Goal: Information Seeking & Learning: Compare options

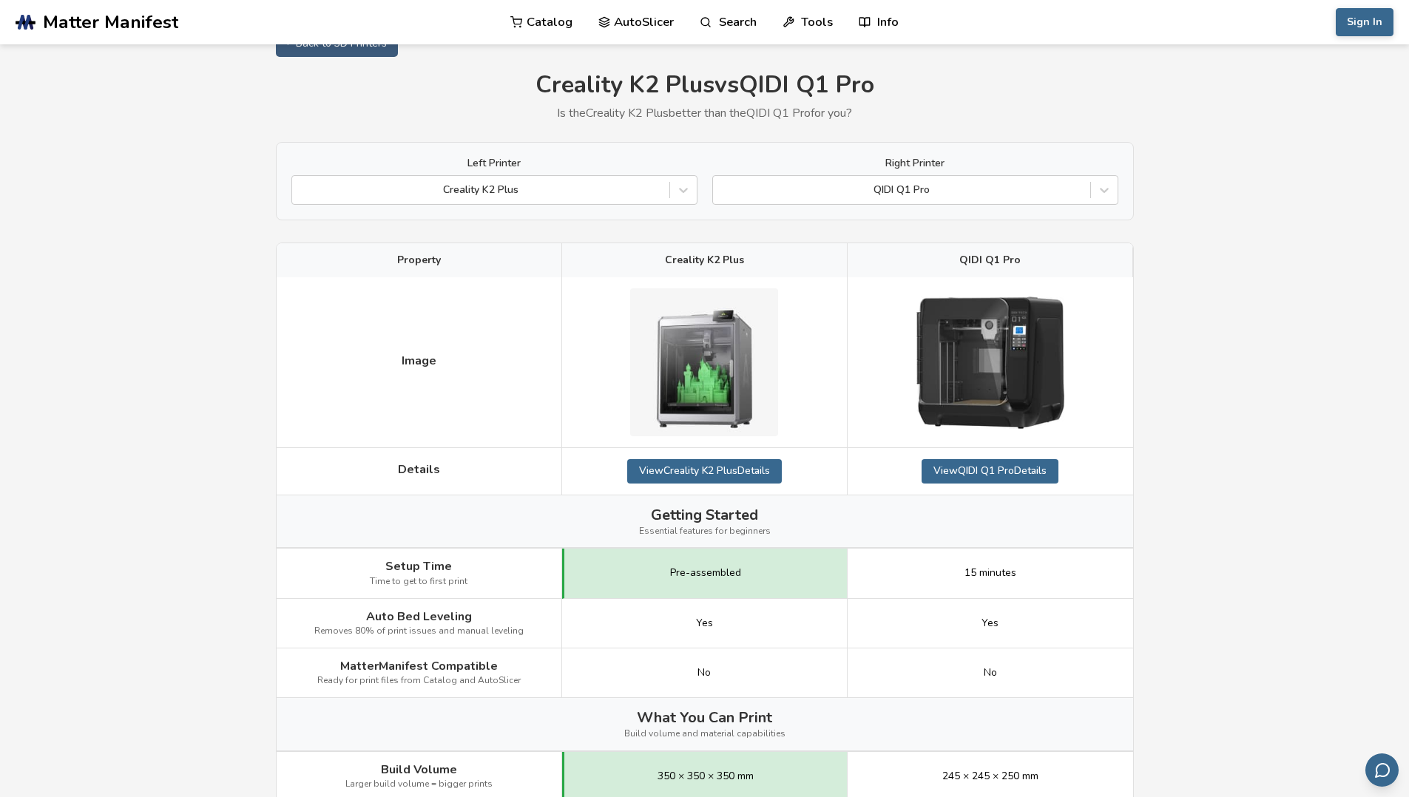
scroll to position [98, 0]
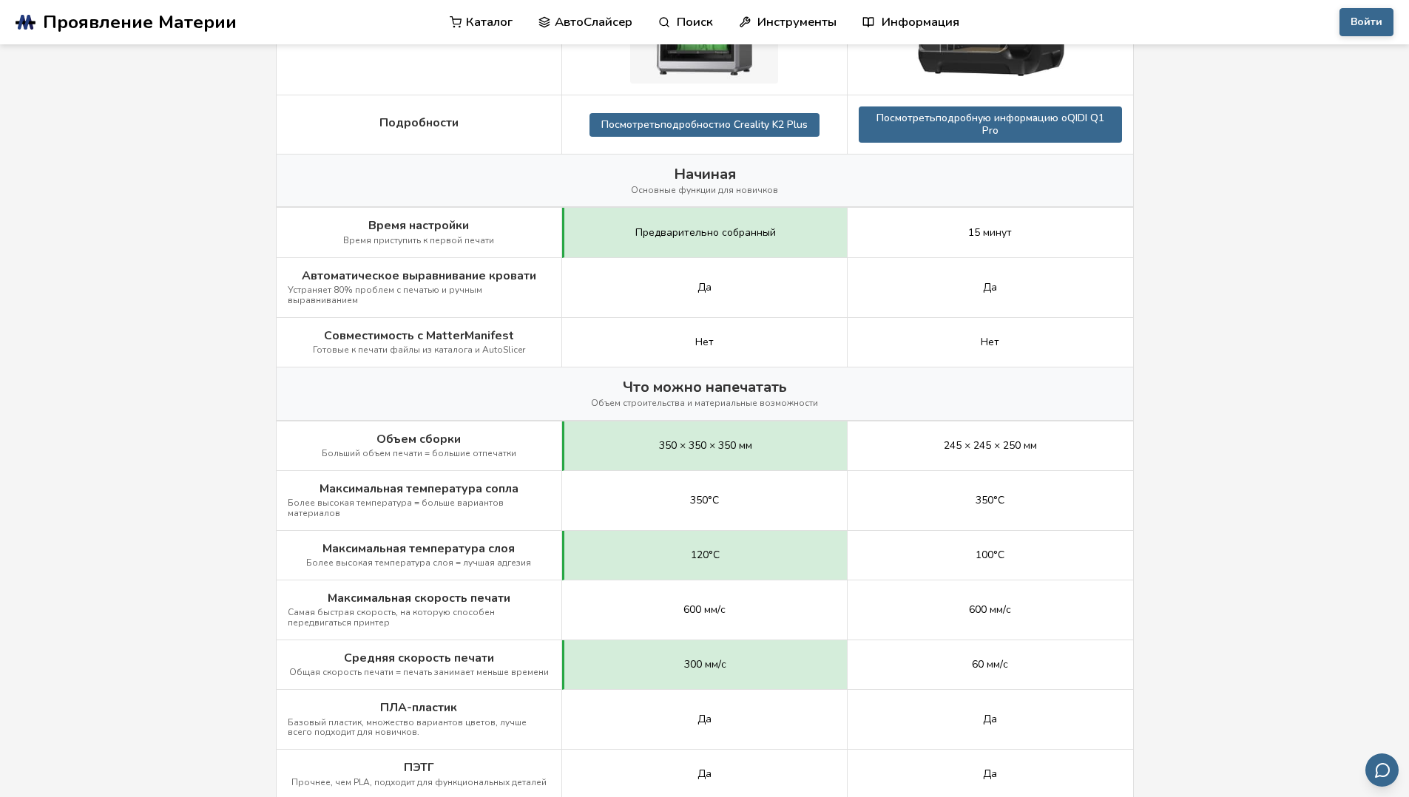
scroll to position [129, 0]
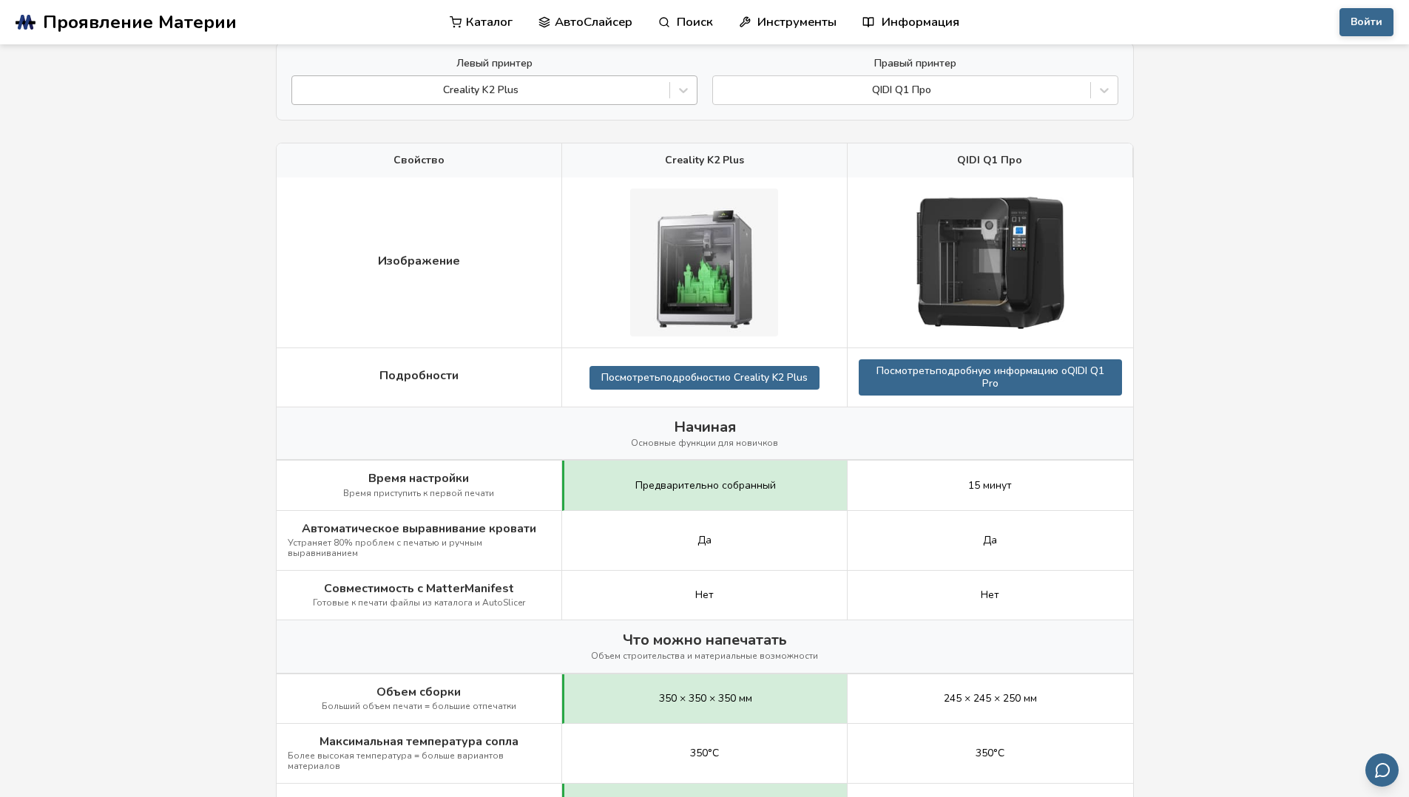
click at [590, 90] on div at bounding box center [481, 90] width 362 height 15
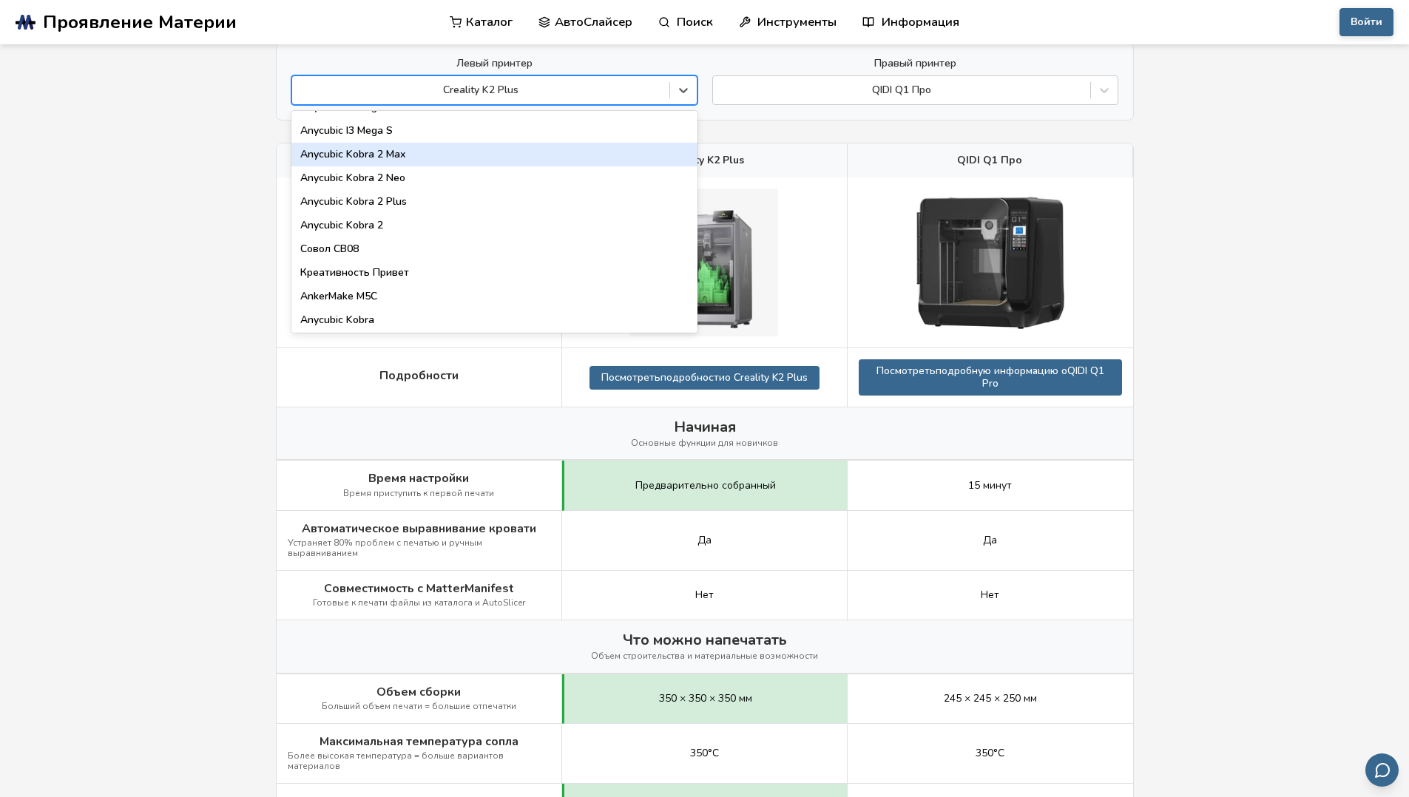
scroll to position [76, 0]
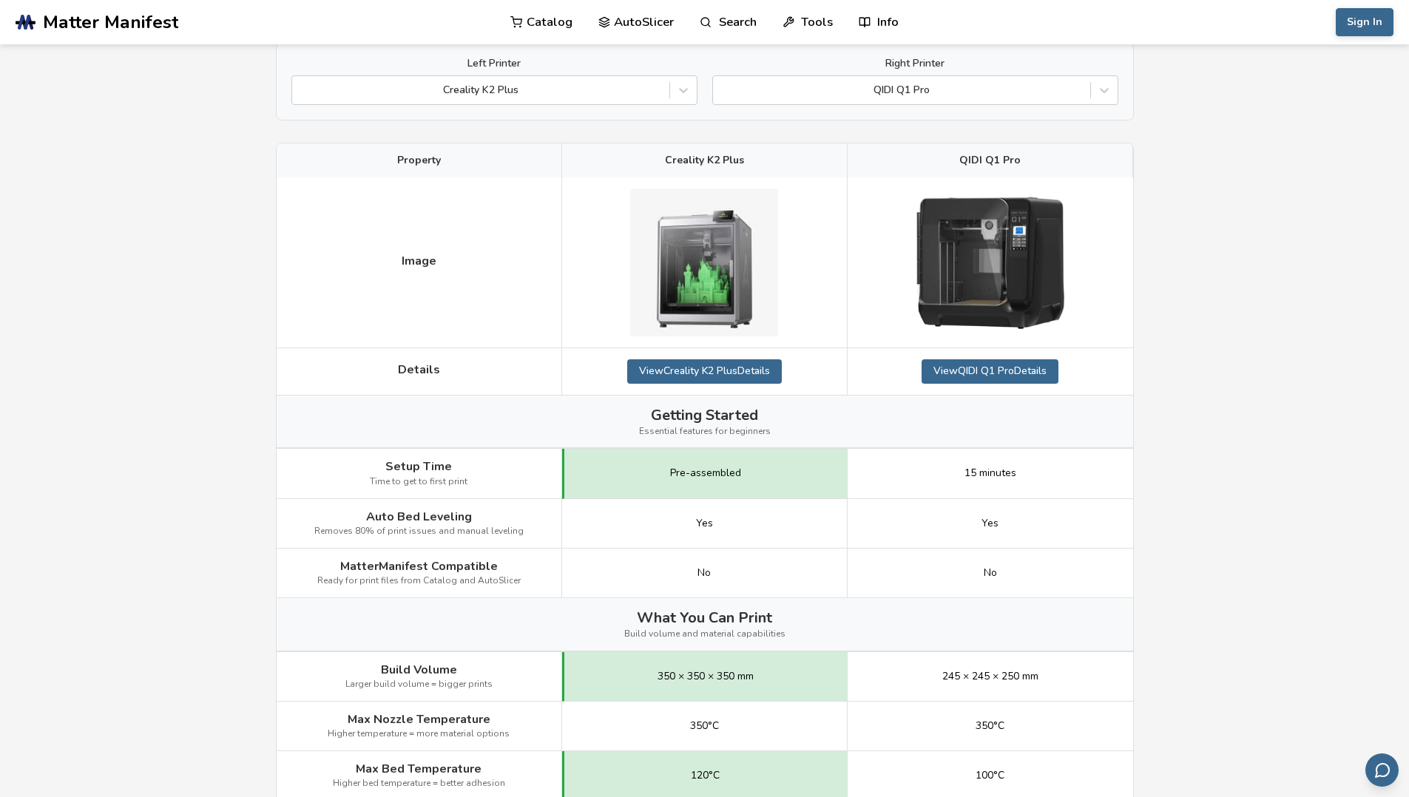
click at [554, 55] on div "Left Printer Creality K2 Plus Right Printer QIDI Q1 Pro" at bounding box center [705, 81] width 858 height 78
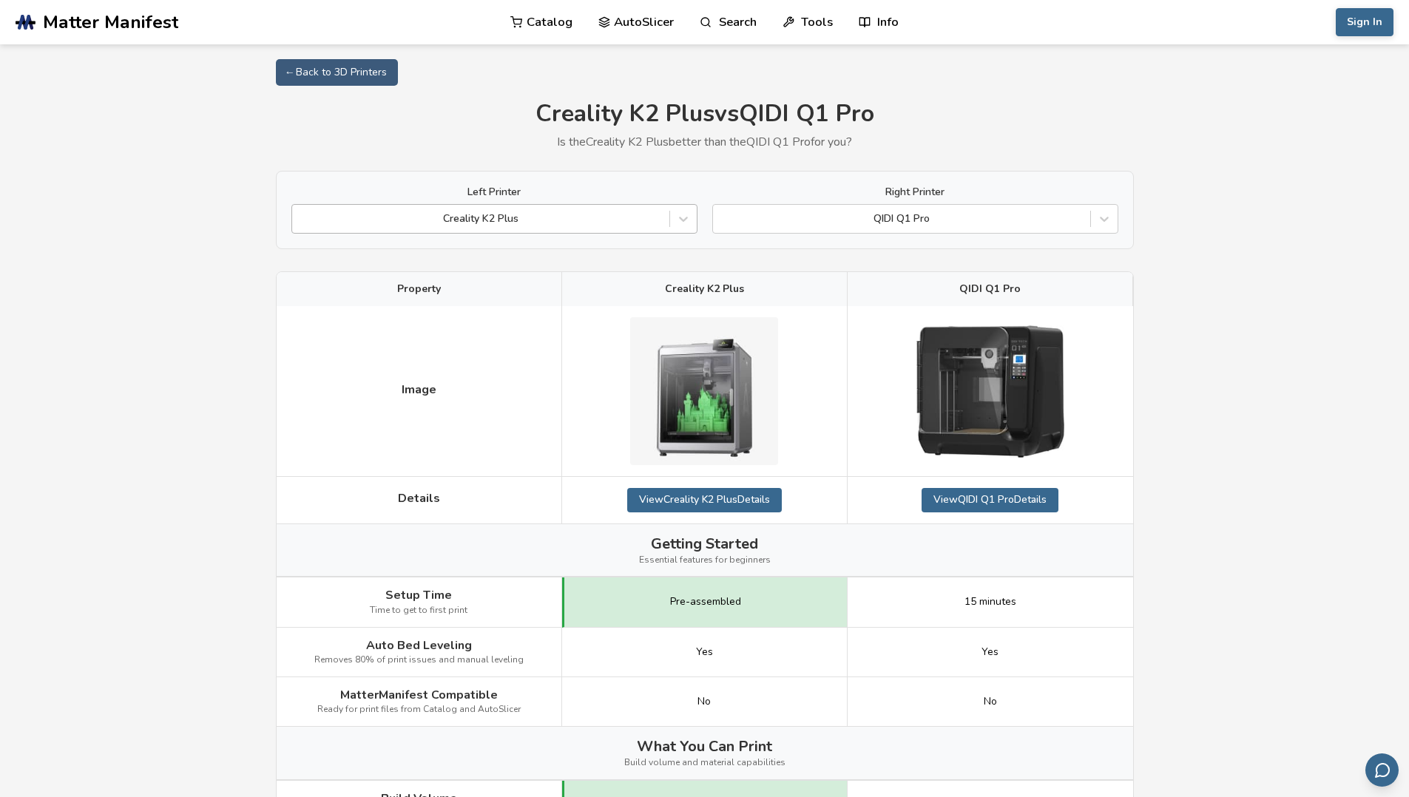
click at [699, 226] on div "Left Printer Creality K2 Plus Right Printer QIDI Q1 Pro" at bounding box center [704, 209] width 827 height 47
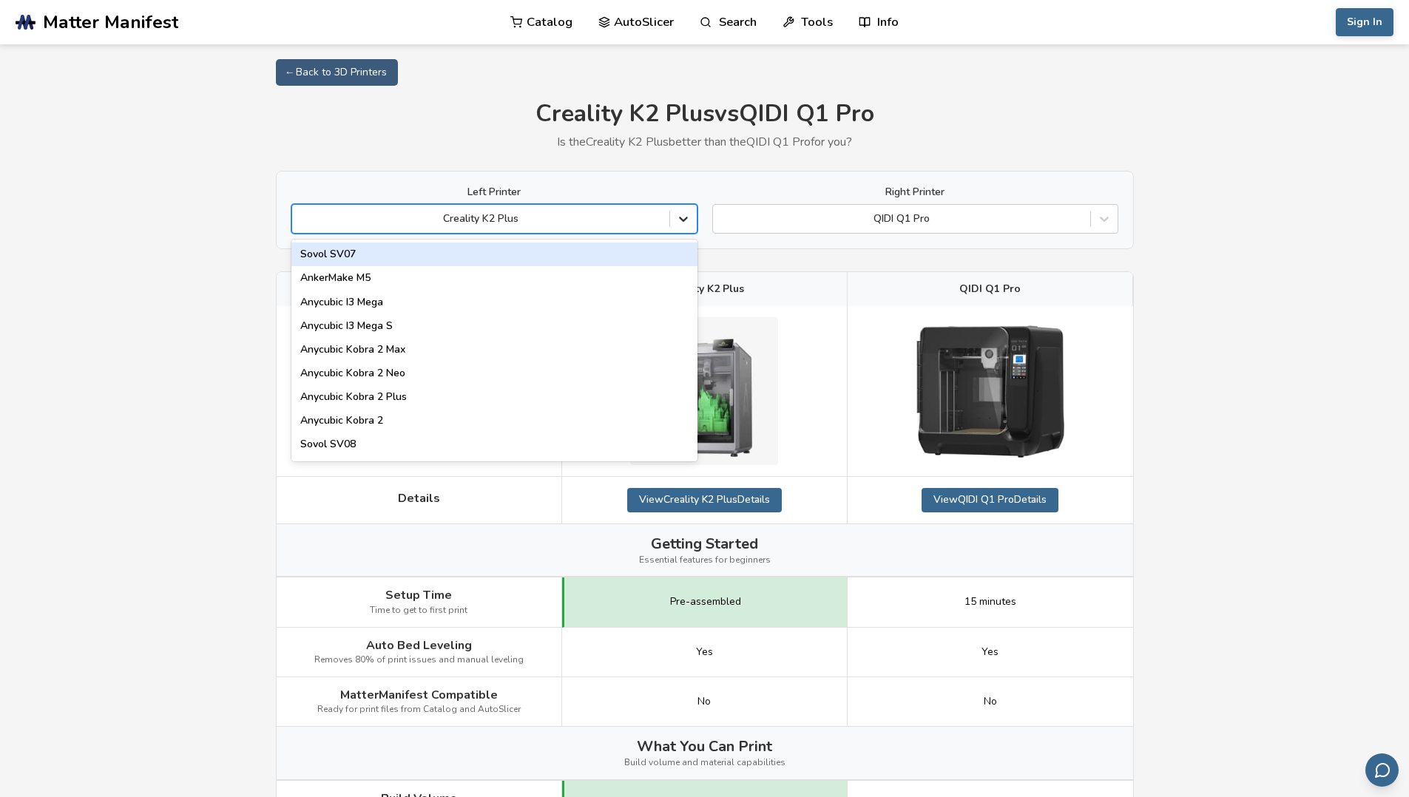
click at [684, 219] on icon at bounding box center [683, 219] width 15 height 15
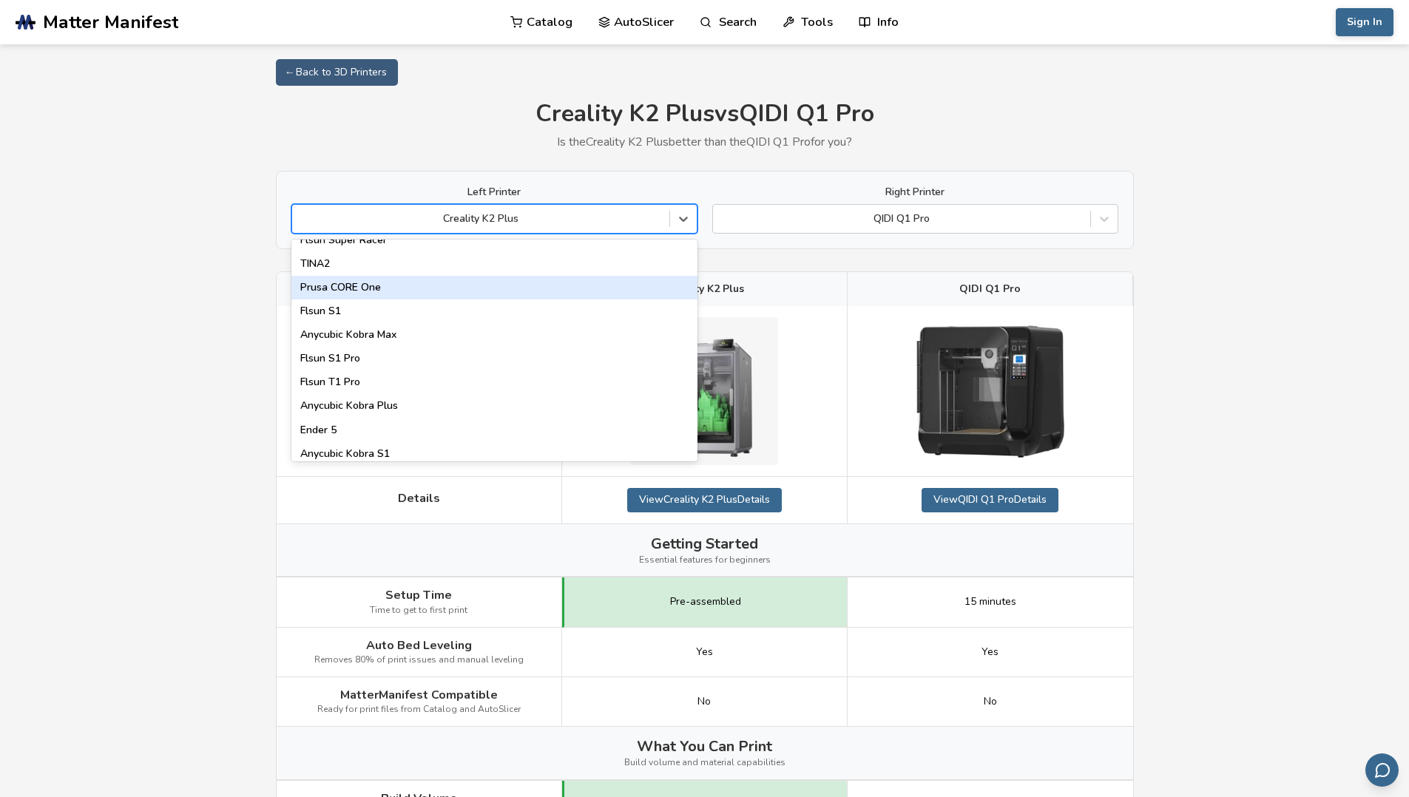
scroll to position [1897, 0]
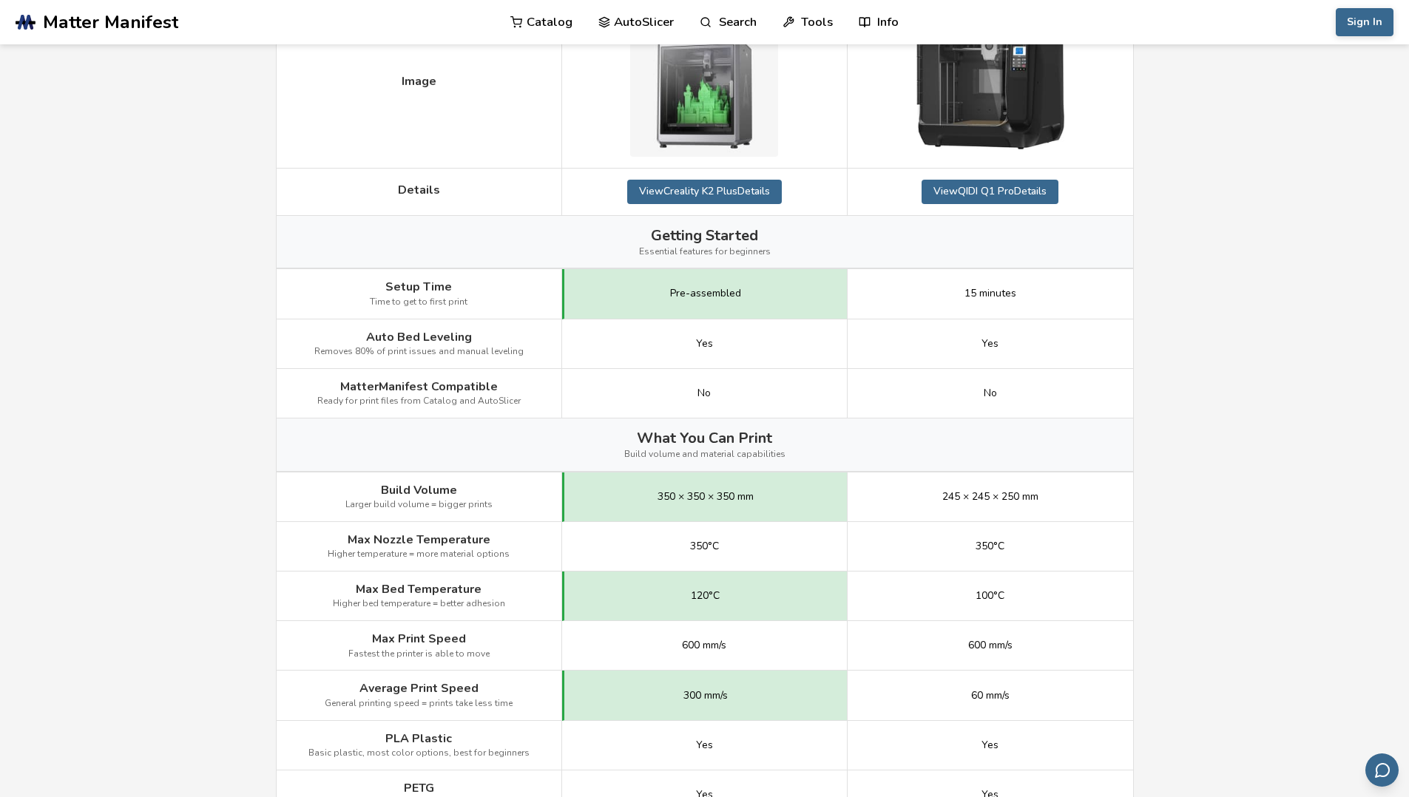
scroll to position [460, 0]
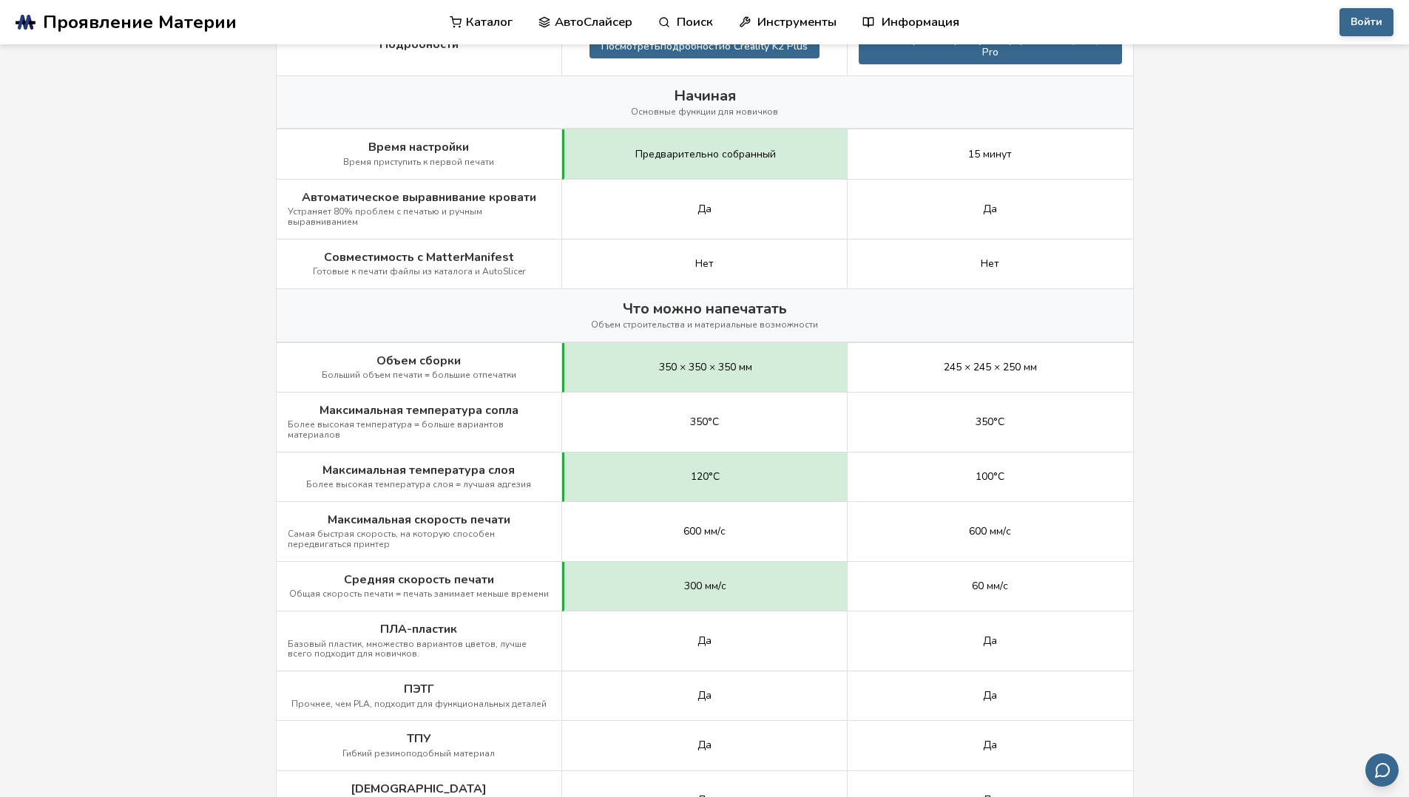
drag, startPoint x: 1224, startPoint y: 360, endPoint x: 1194, endPoint y: 362, distance: 29.7
click at [1223, 361] on main "← Назад к 3D-принтерам Creality K2 Plus против QIDI Q1 Pro Является ли Creality…" at bounding box center [704, 754] width 1409 height 2429
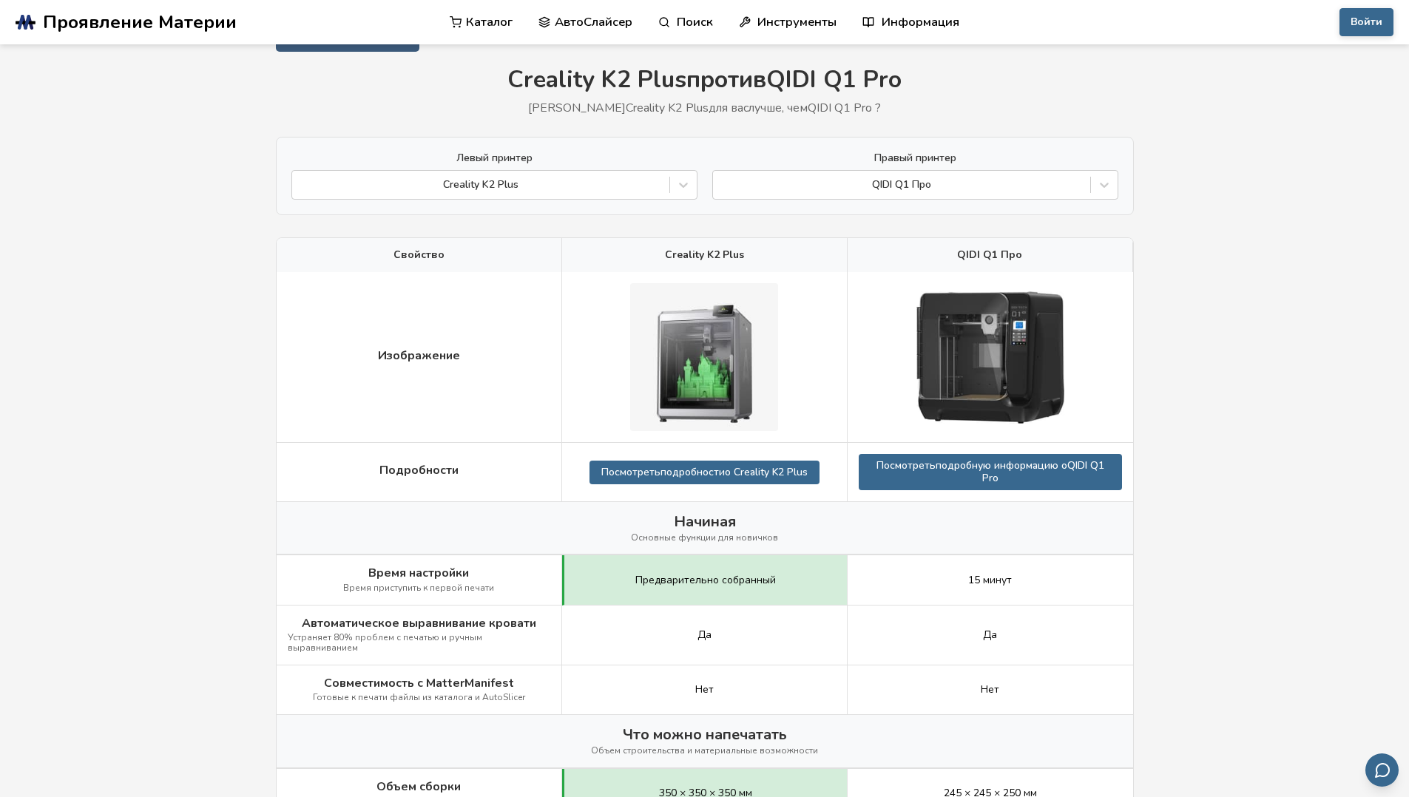
scroll to position [0, 0]
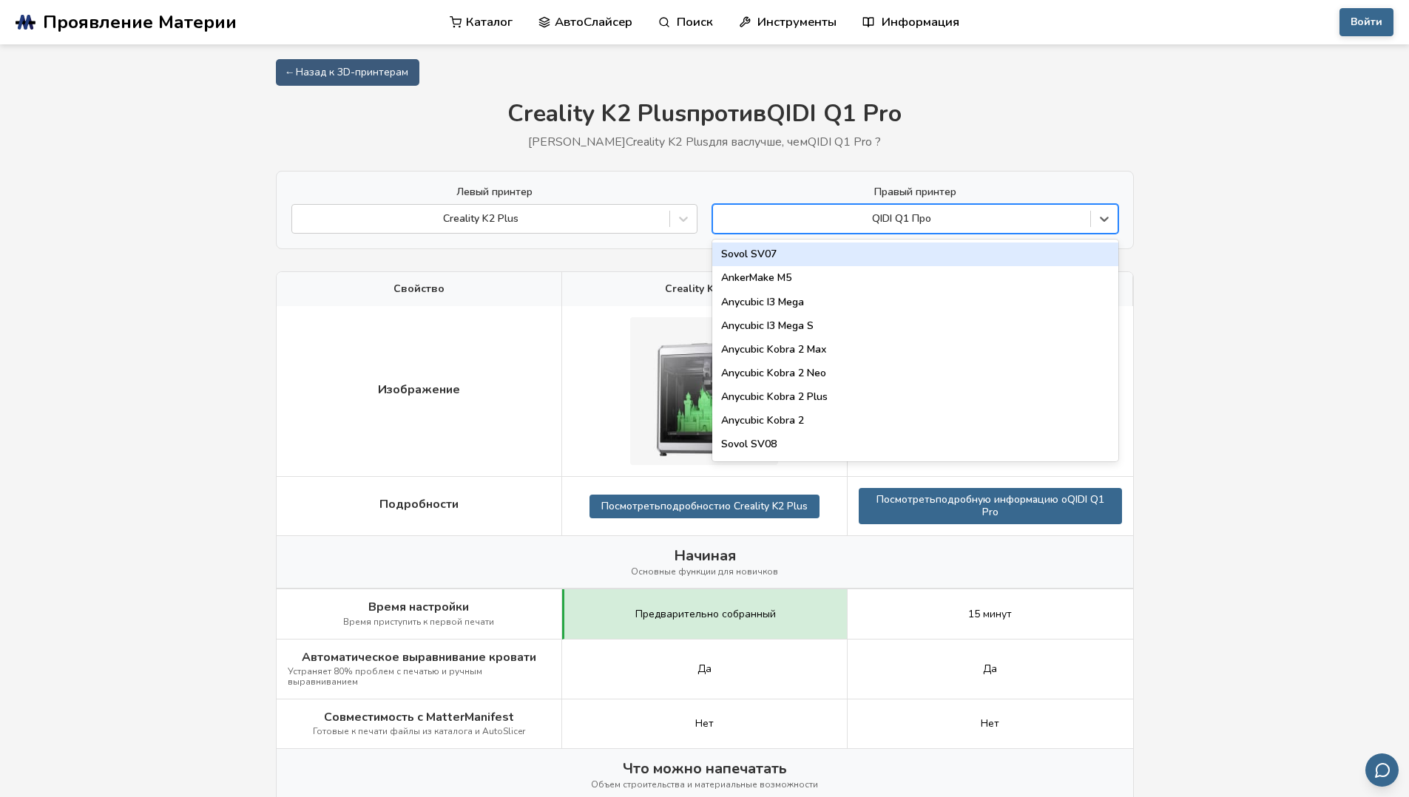
click at [916, 219] on div at bounding box center [902, 219] width 362 height 15
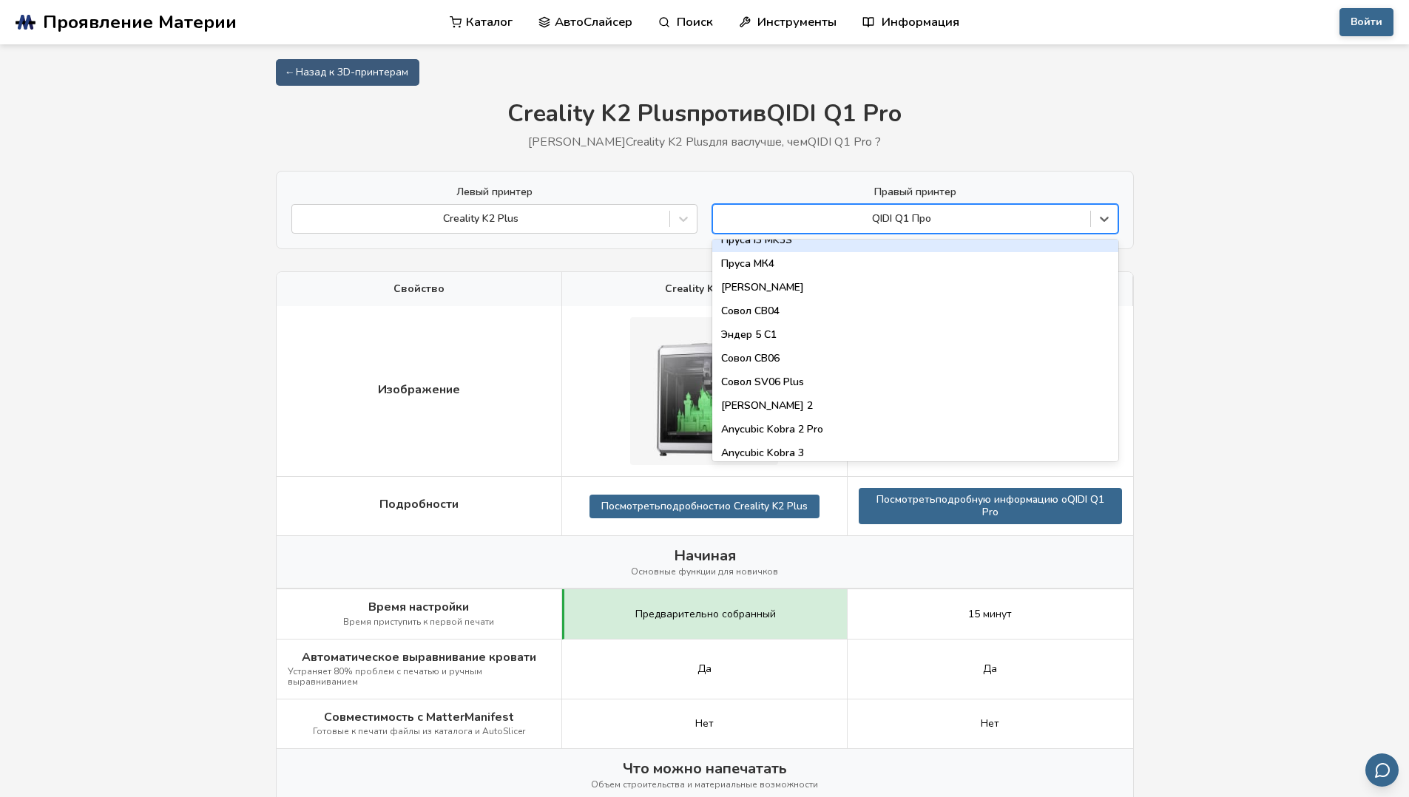
scroll to position [1897, 0]
